Goal: Information Seeking & Learning: Learn about a topic

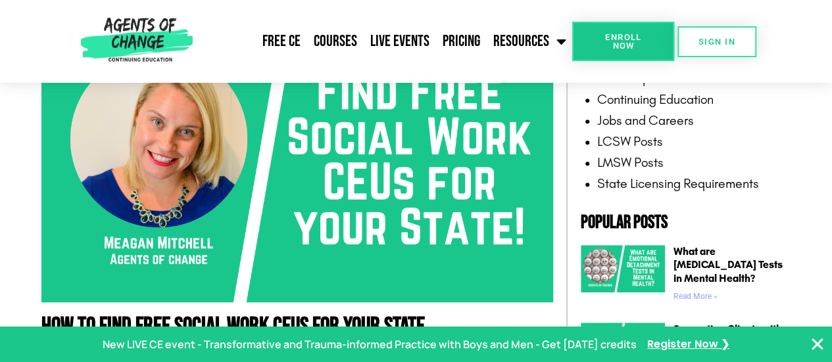
scroll to position [460, 0]
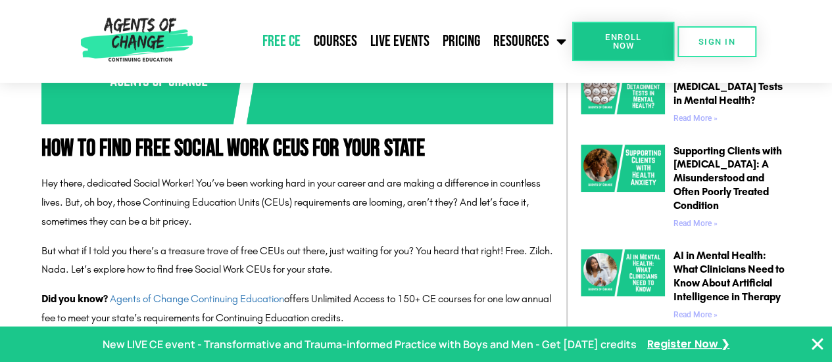
click at [281, 36] on link "Free CE" at bounding box center [281, 41] width 51 height 33
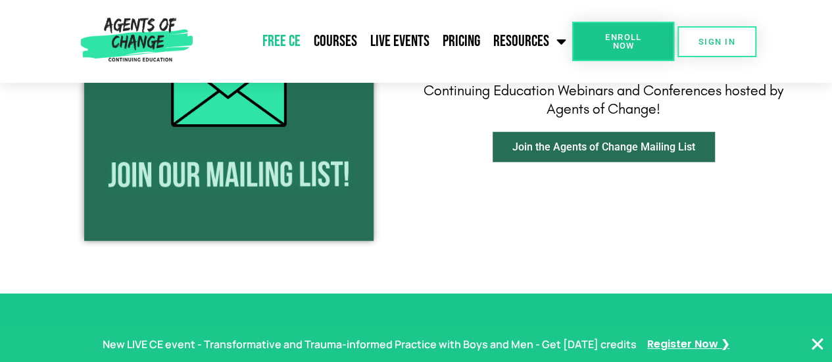
scroll to position [1644, 0]
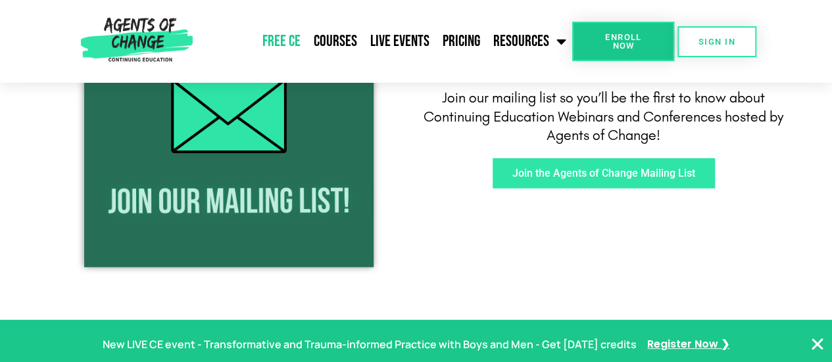
click at [561, 170] on span "Join the Agents of Change Mailing List" at bounding box center [603, 173] width 183 height 11
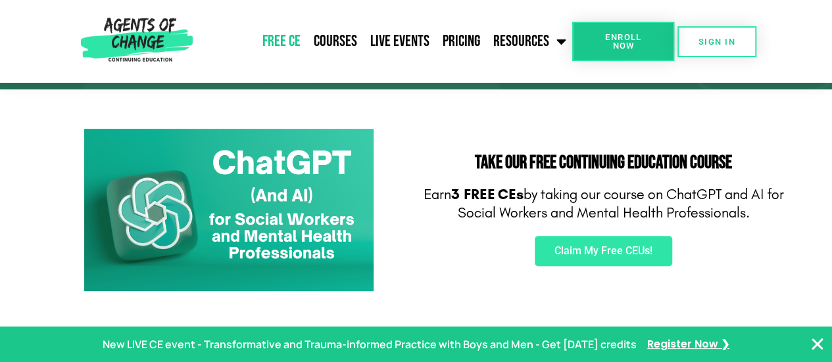
scroll to position [197, 0]
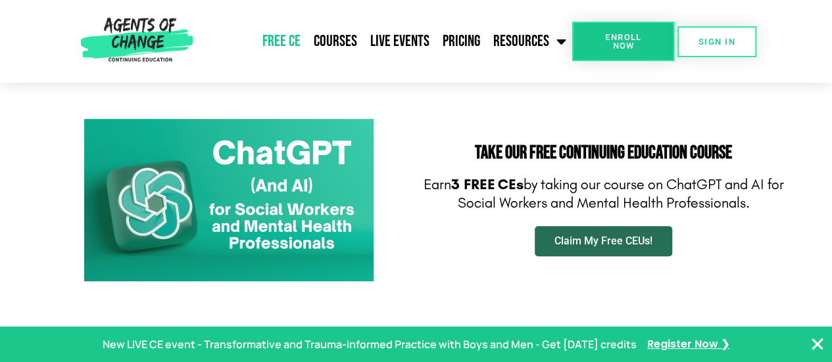
click at [614, 237] on span "Claim My Free CEUs!" at bounding box center [603, 241] width 98 height 11
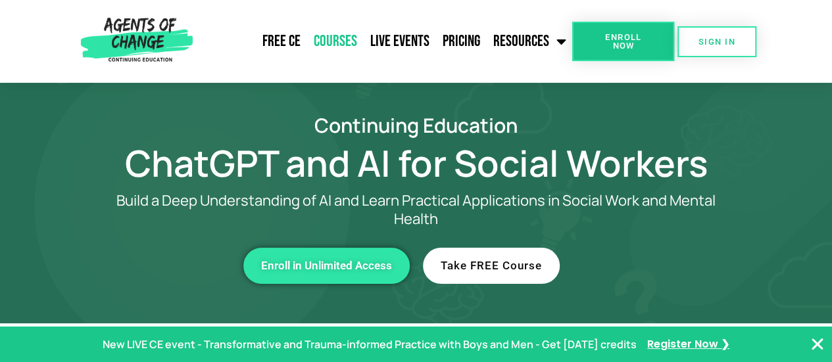
click at [347, 44] on link "Courses" at bounding box center [335, 41] width 57 height 33
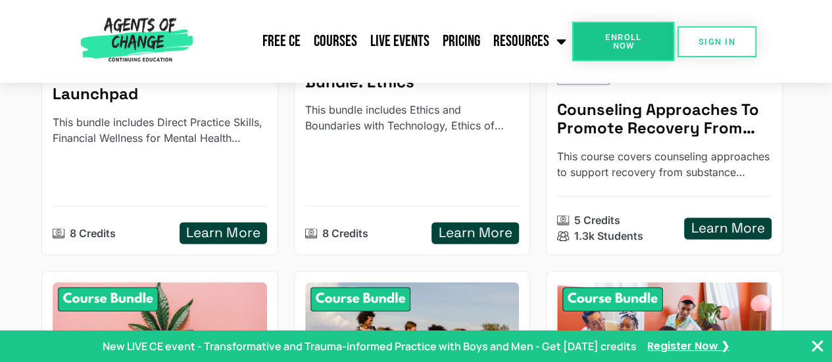
scroll to position [526, 0]
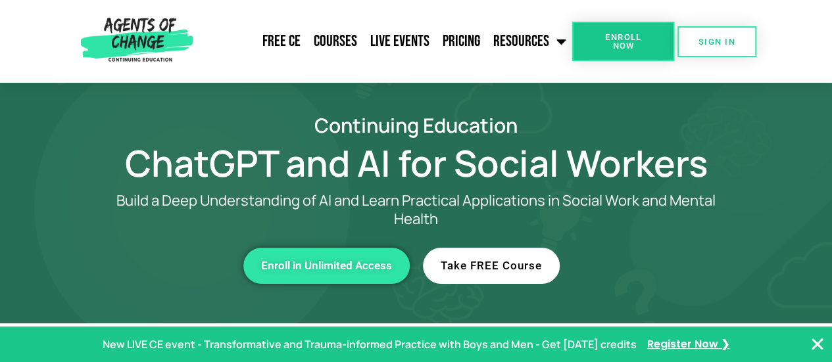
click at [467, 262] on span "Take FREE Course" at bounding box center [490, 265] width 101 height 11
